Goal: Task Accomplishment & Management: Manage account settings

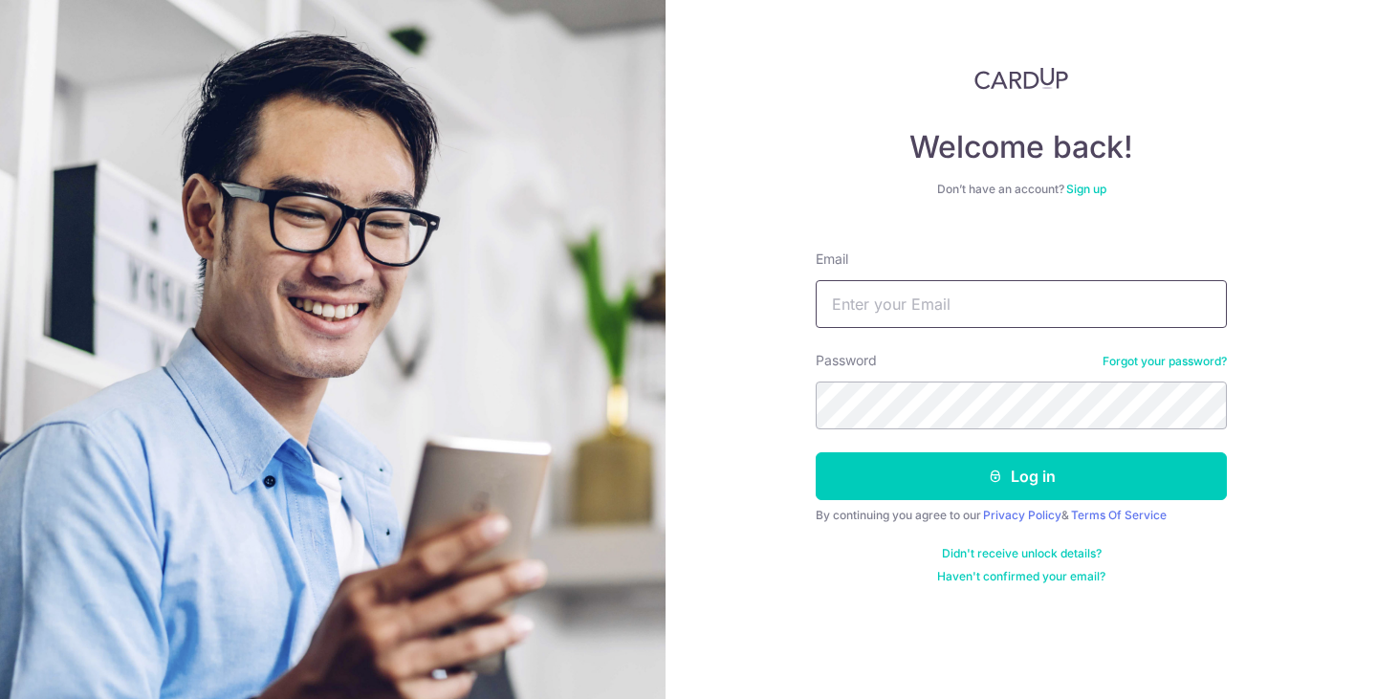
click at [919, 303] on input "Email" at bounding box center [1020, 304] width 411 height 48
paste input "[EMAIL_ADDRESS][DOMAIN_NAME]"
type input "[EMAIL_ADDRESS][DOMAIN_NAME]"
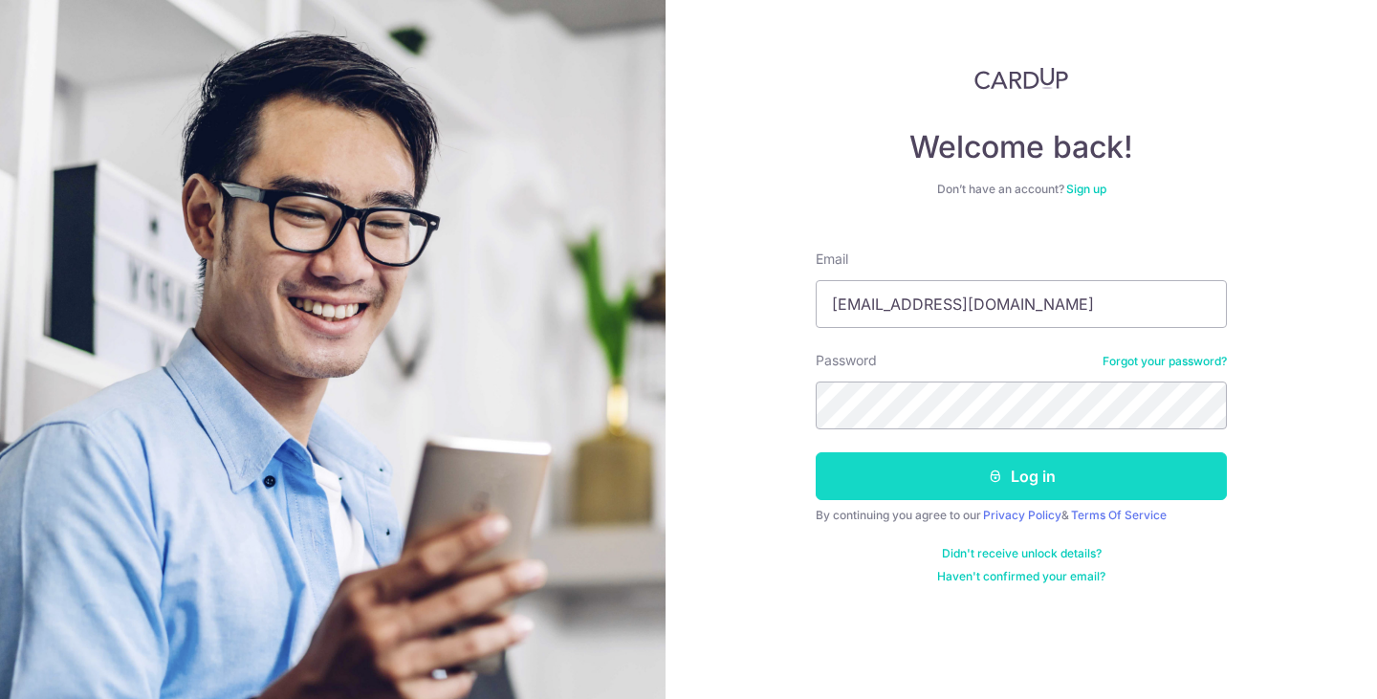
click at [905, 466] on button "Log in" at bounding box center [1020, 476] width 411 height 48
